Goal: Transaction & Acquisition: Purchase product/service

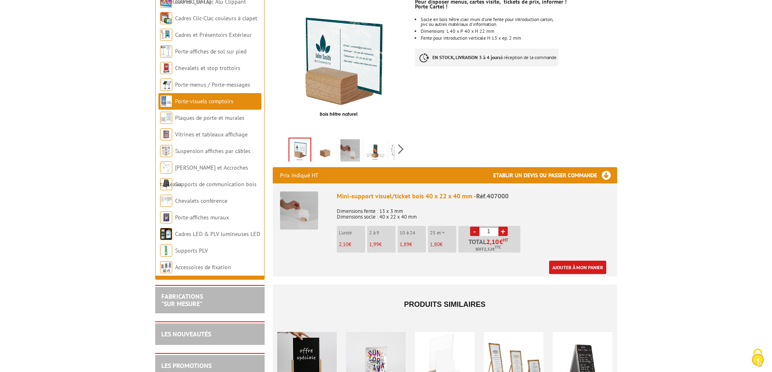
scroll to position [162, 0]
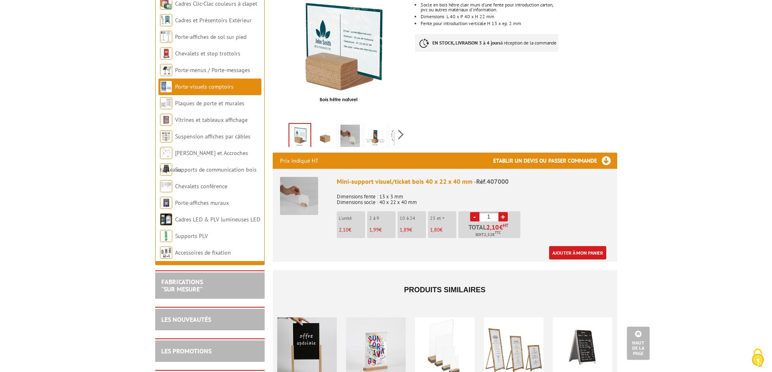
click at [378, 126] on img at bounding box center [375, 137] width 19 height 25
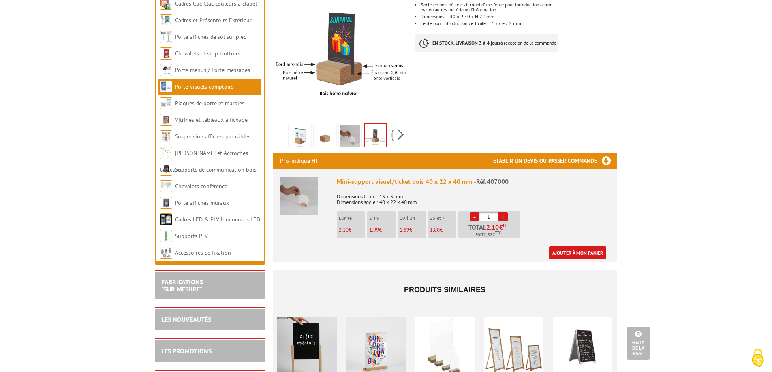
click at [348, 129] on img at bounding box center [349, 137] width 19 height 25
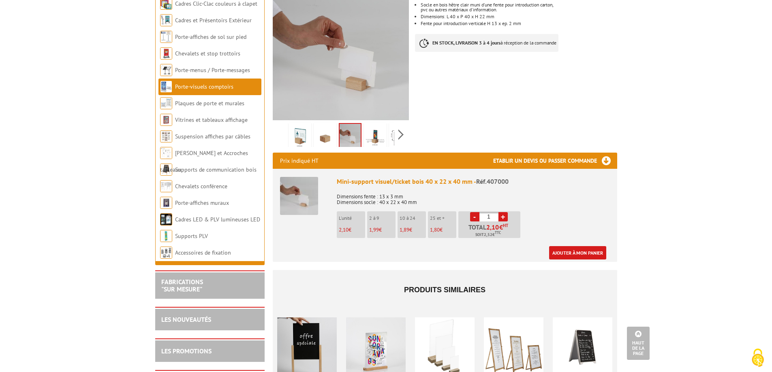
click at [322, 130] on img at bounding box center [324, 137] width 19 height 25
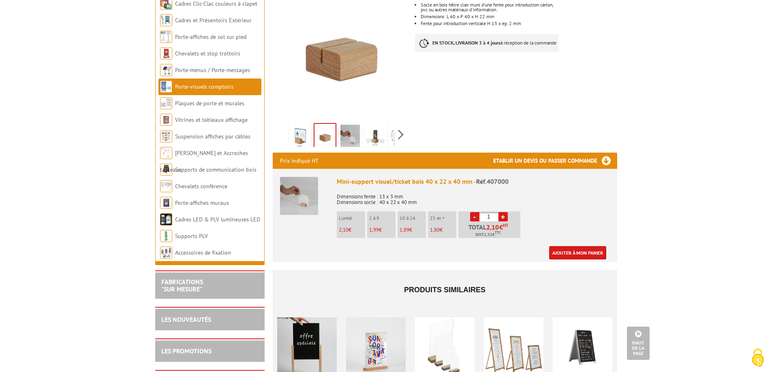
click at [292, 130] on img at bounding box center [299, 137] width 19 height 25
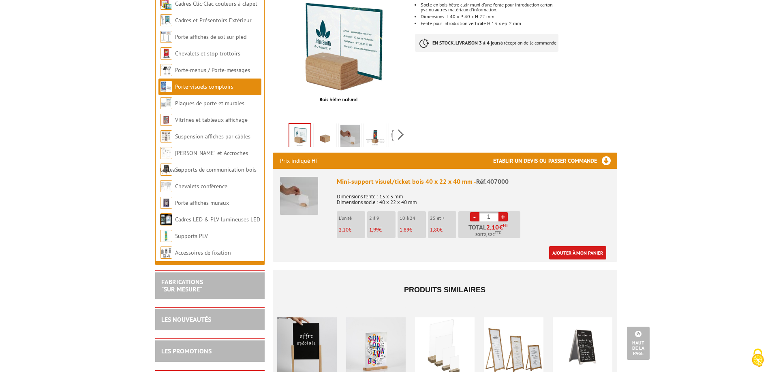
click at [324, 132] on img at bounding box center [324, 137] width 19 height 25
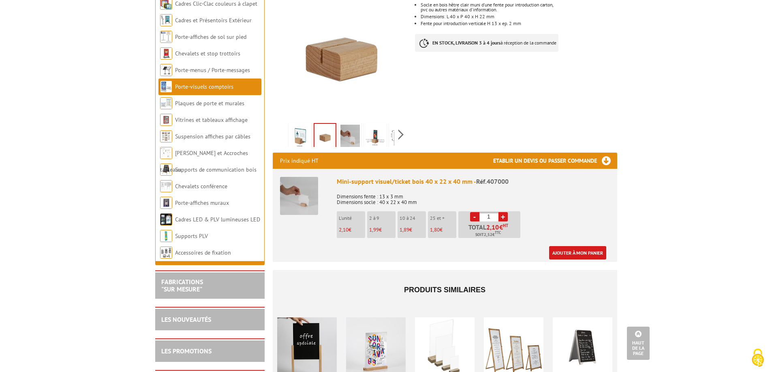
click at [347, 133] on img at bounding box center [349, 137] width 19 height 25
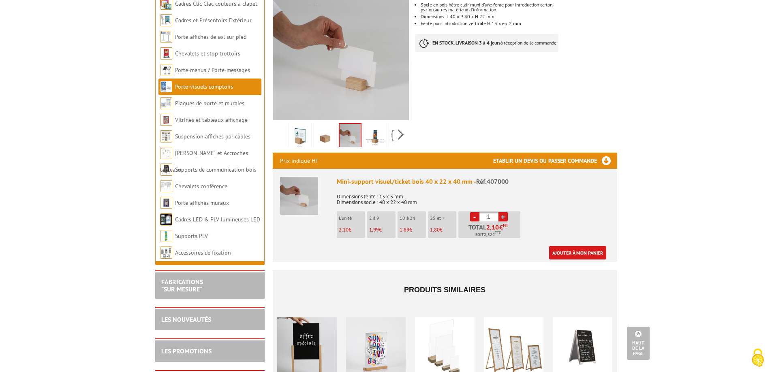
click at [363, 133] on li at bounding box center [375, 134] width 25 height 25
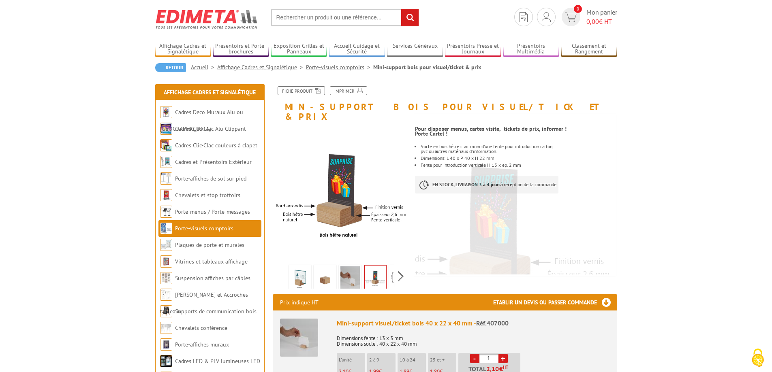
scroll to position [0, 0]
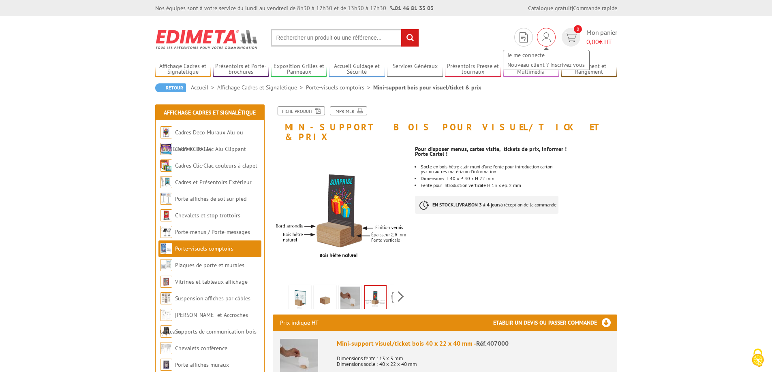
click at [550, 36] on img at bounding box center [546, 37] width 9 height 10
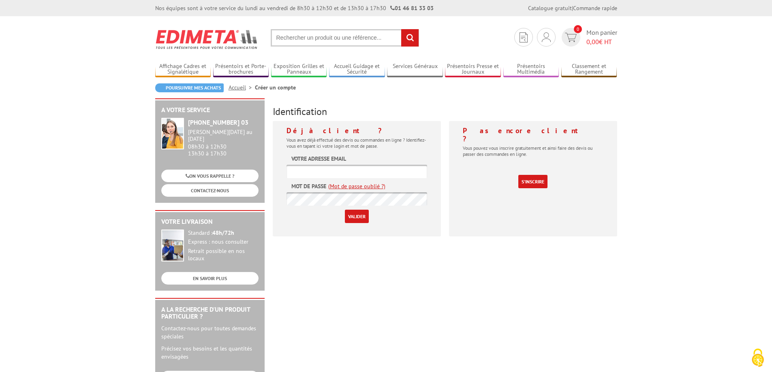
type input "[EMAIL_ADDRESS][DOMAIN_NAME]"
click at [351, 219] on input "Valider" at bounding box center [357, 216] width 24 height 13
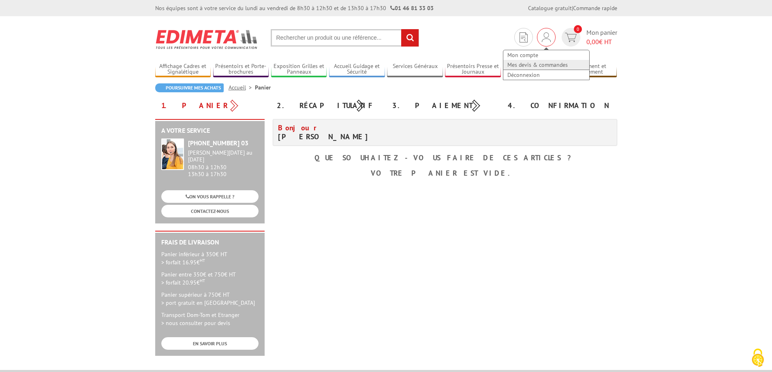
click at [539, 64] on link "Mes devis & commandes" at bounding box center [546, 65] width 86 height 10
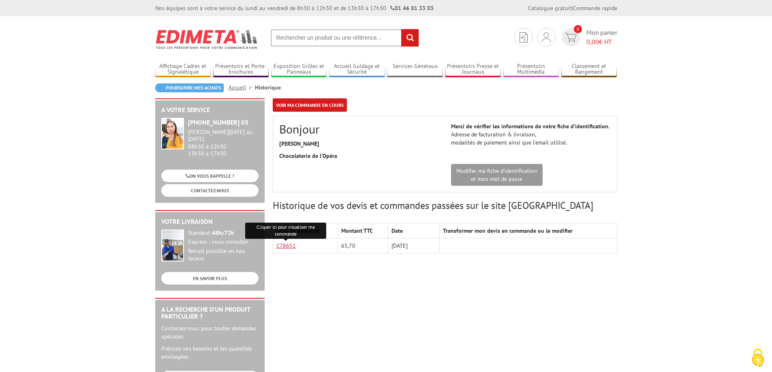
click at [287, 249] on link "C78651" at bounding box center [285, 245] width 19 height 7
click at [287, 246] on link "C78651" at bounding box center [285, 245] width 19 height 7
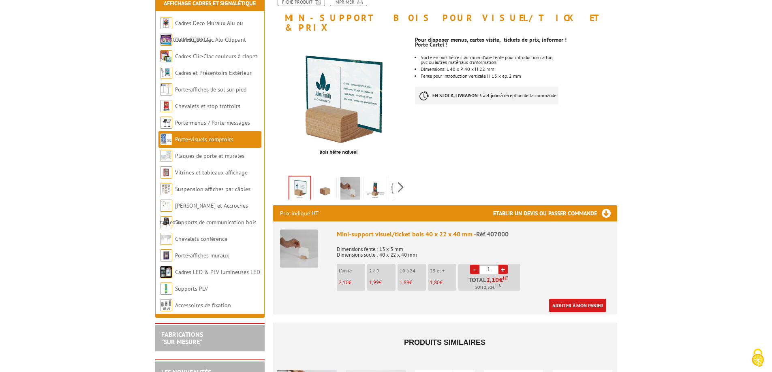
scroll to position [122, 0]
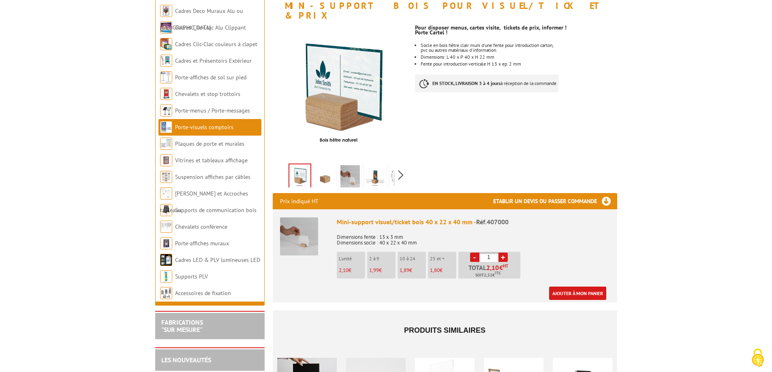
click at [503, 253] on link "+" at bounding box center [502, 257] width 9 height 9
click at [472, 253] on link "-" at bounding box center [474, 257] width 9 height 9
click at [507, 253] on link "+" at bounding box center [502, 257] width 9 height 9
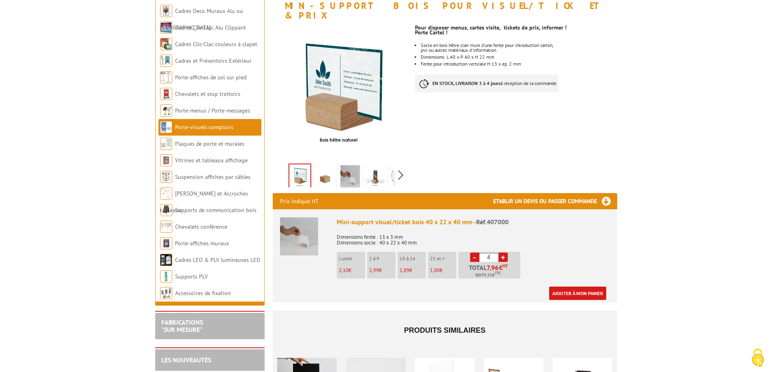
click at [503, 253] on link "+" at bounding box center [502, 257] width 9 height 9
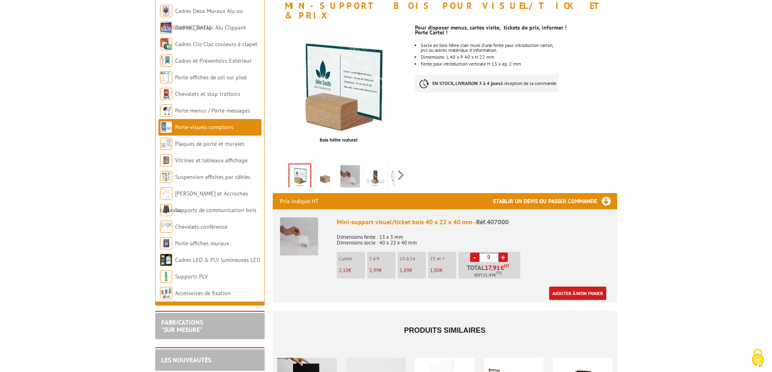
click at [503, 253] on link "+" at bounding box center [502, 257] width 9 height 9
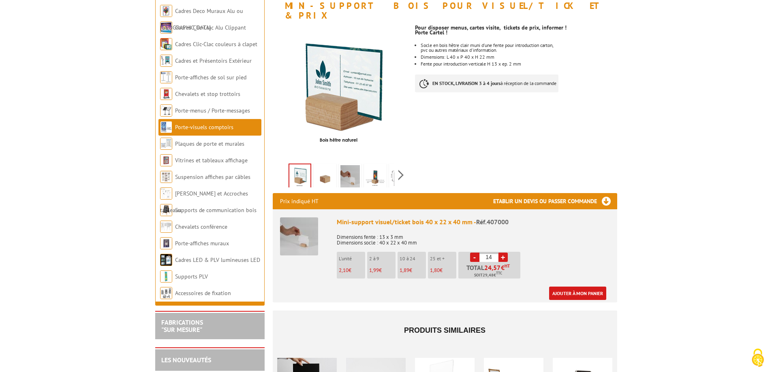
click at [503, 253] on link "+" at bounding box center [502, 257] width 9 height 9
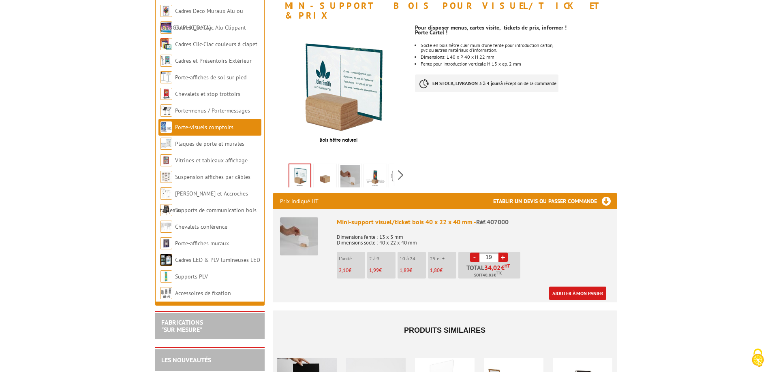
click at [503, 253] on link "+" at bounding box center [502, 257] width 9 height 9
click at [473, 253] on link "-" at bounding box center [474, 257] width 9 height 9
type input "20"
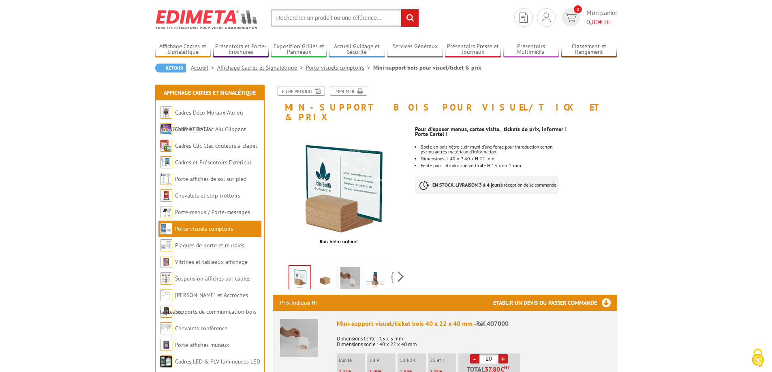
scroll to position [0, 0]
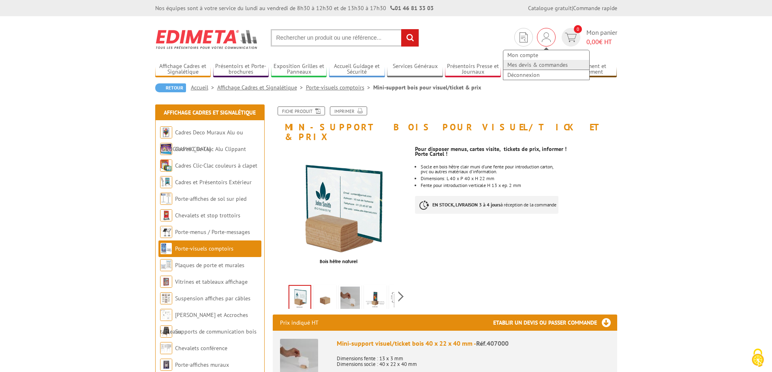
click at [534, 65] on link "Mes devis & commandes" at bounding box center [546, 65] width 86 height 10
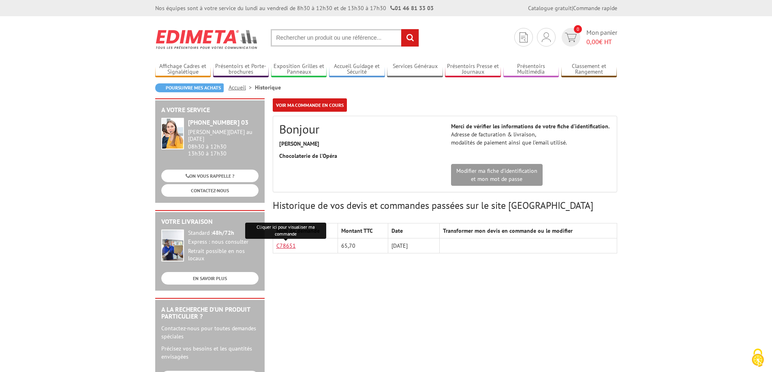
click at [287, 247] on link "C78651" at bounding box center [285, 245] width 19 height 7
